Goal: Complete application form

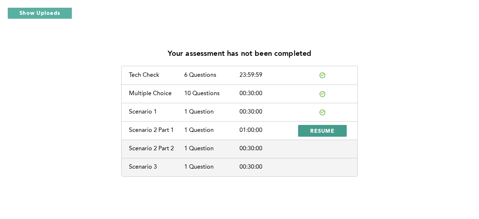
click at [324, 130] on span "RESUME" at bounding box center [322, 130] width 24 height 7
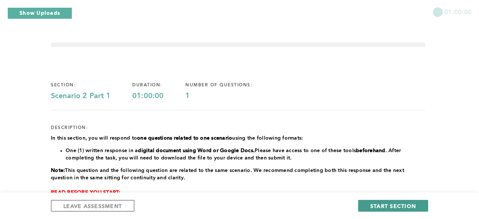
click at [400, 203] on span "START SECTION" at bounding box center [393, 206] width 46 height 7
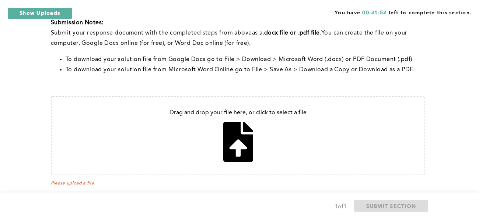
scroll to position [237, 0]
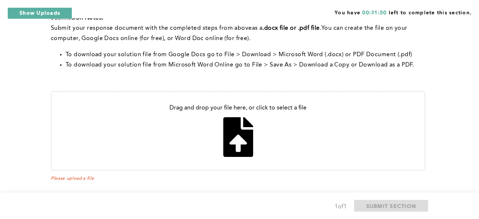
click at [243, 123] on input "file" at bounding box center [238, 131] width 373 height 78
type input "C:\fakepath\Effective communication.docx"
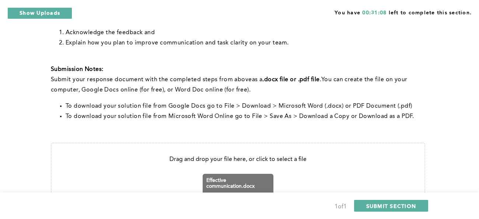
scroll to position [246, 0]
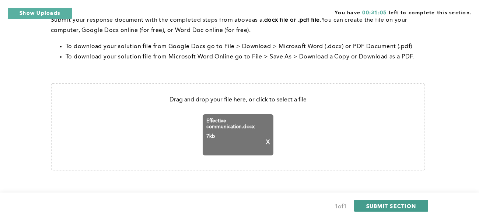
click at [391, 205] on span "SUBMIT SECTION" at bounding box center [391, 206] width 50 height 7
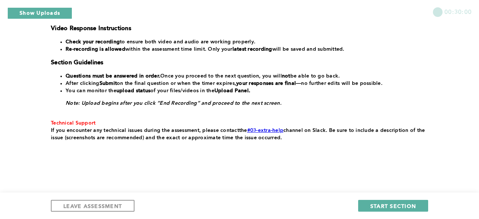
scroll to position [190, 0]
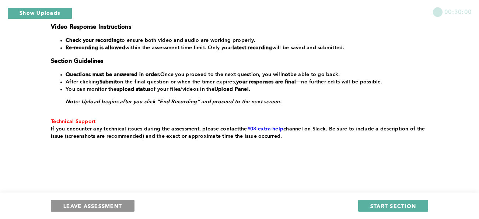
click at [99, 205] on span "LEAVE ASSESSMENT" at bounding box center [92, 206] width 59 height 7
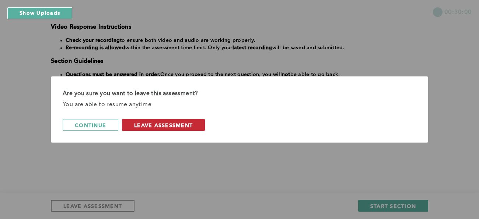
click at [176, 123] on span "leave assessment" at bounding box center [163, 125] width 59 height 7
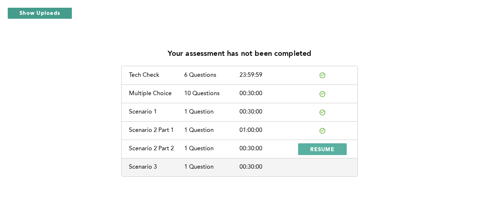
click at [39, 11] on button "Show Uploads" at bounding box center [39, 13] width 65 height 12
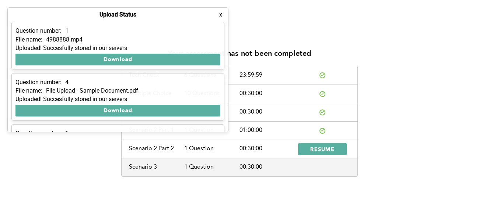
click at [222, 14] on button "x" at bounding box center [220, 14] width 7 height 7
